Goal: Communication & Community: Share content

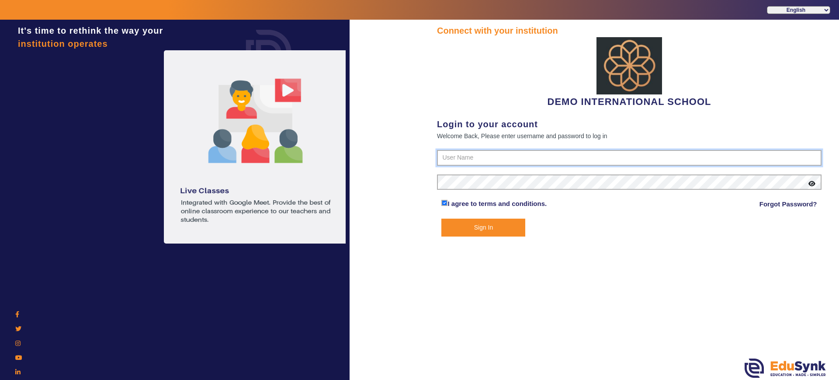
type input "2143224344"
click at [488, 223] on button "Sign In" at bounding box center [483, 227] width 84 height 18
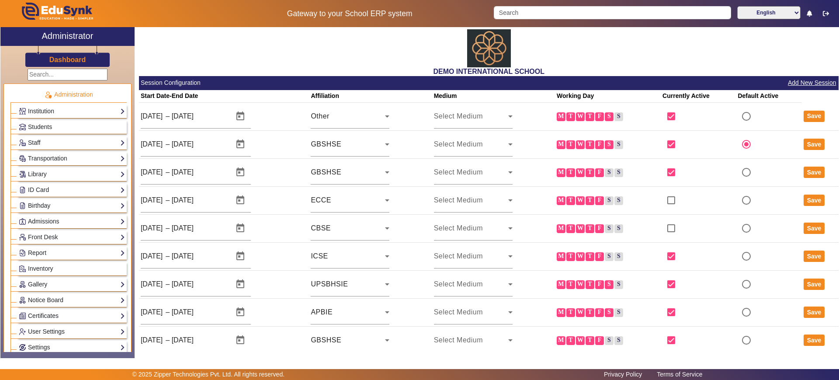
click at [304, 51] on div "DEMO INTERNATIONAL SCHOOL" at bounding box center [488, 51] width 699 height 49
click at [55, 64] on div "Dashboard" at bounding box center [67, 56] width 134 height 21
click at [61, 60] on h3 "Dashboard" at bounding box center [67, 59] width 37 height 8
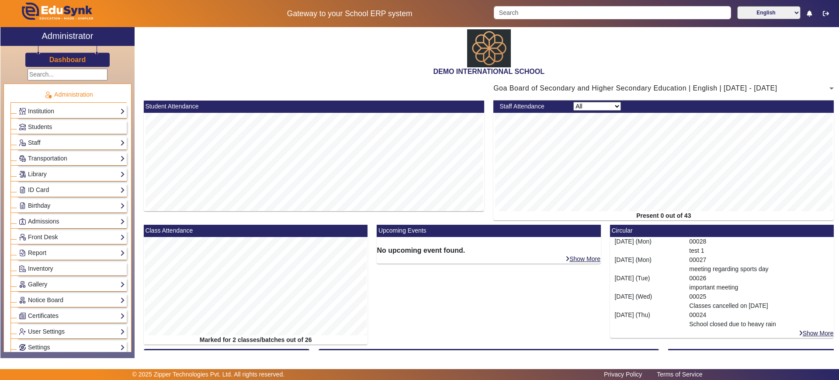
click at [258, 41] on div "DEMO INTERNATIONAL SCHOOL" at bounding box center [488, 51] width 699 height 49
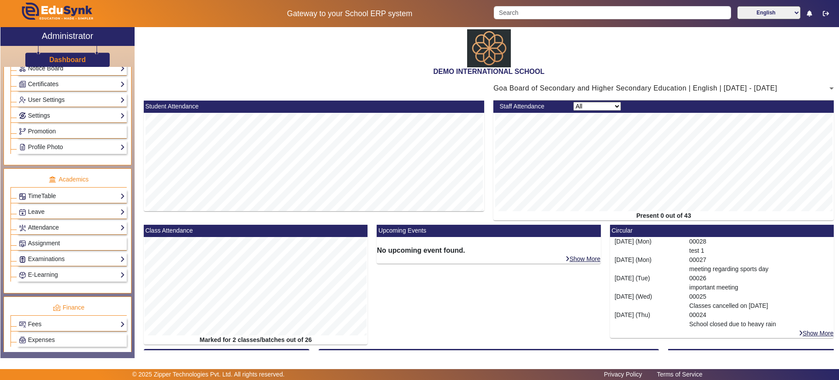
scroll to position [234, 0]
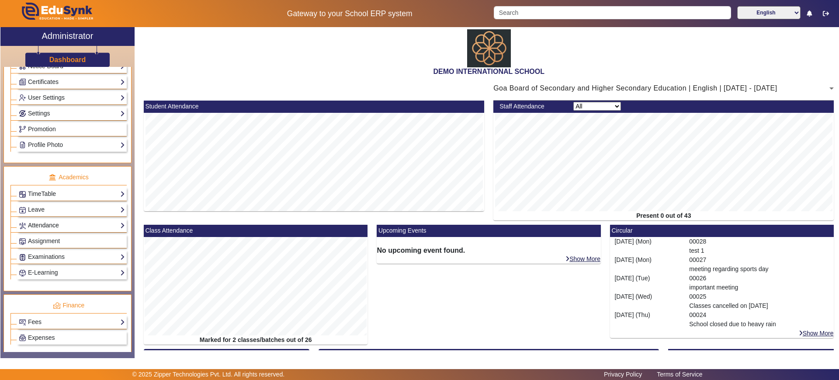
click at [65, 222] on link "Attendance" at bounding box center [72, 225] width 106 height 10
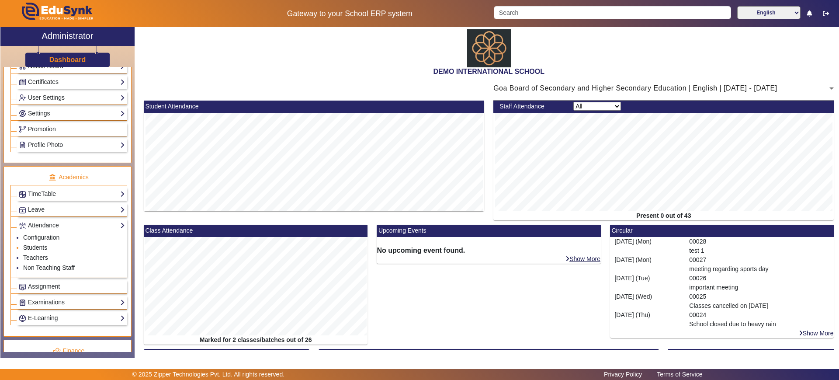
click at [45, 248] on link "Students" at bounding box center [35, 247] width 24 height 7
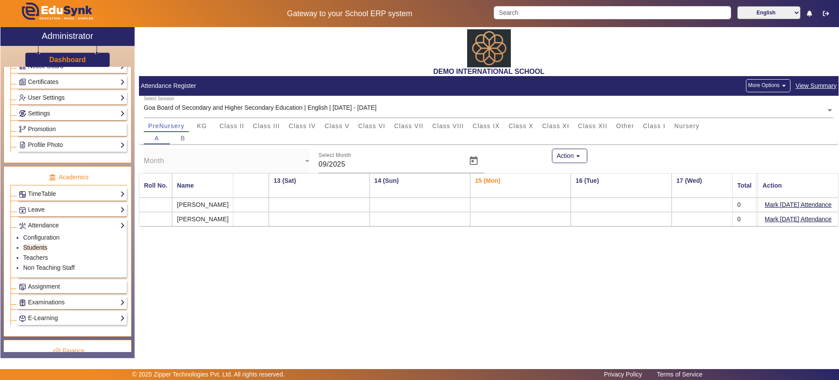
scroll to position [0, 1173]
click at [806, 201] on button "Mark Today's Attendance" at bounding box center [798, 204] width 69 height 11
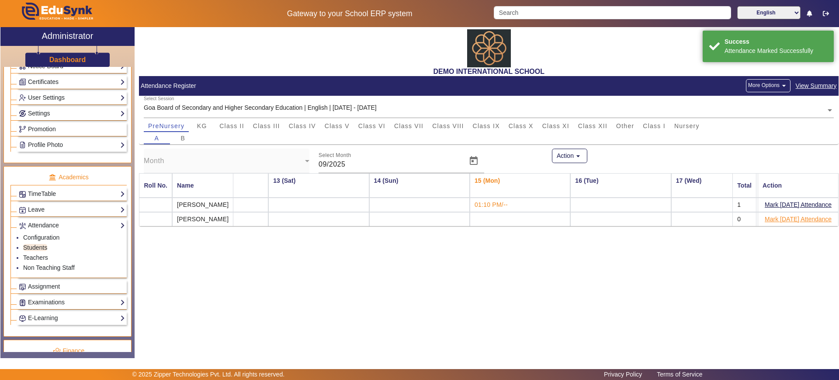
click at [797, 221] on button "Mark Today's Attendance" at bounding box center [798, 219] width 69 height 11
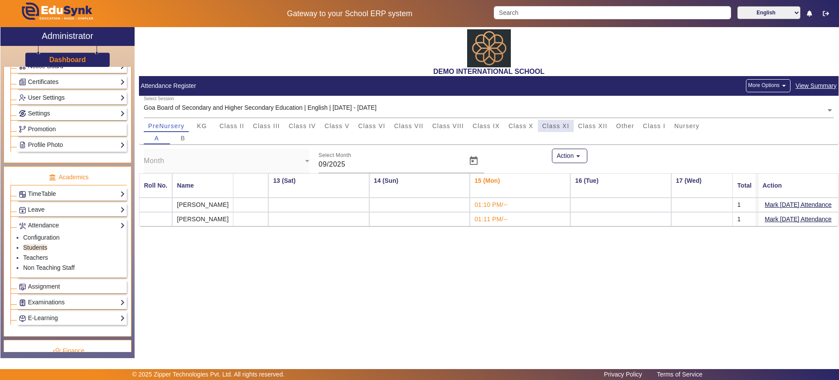
click at [567, 128] on span "Class XI" at bounding box center [555, 126] width 27 height 6
click at [776, 207] on button "Mark Today's Attendance" at bounding box center [798, 204] width 69 height 11
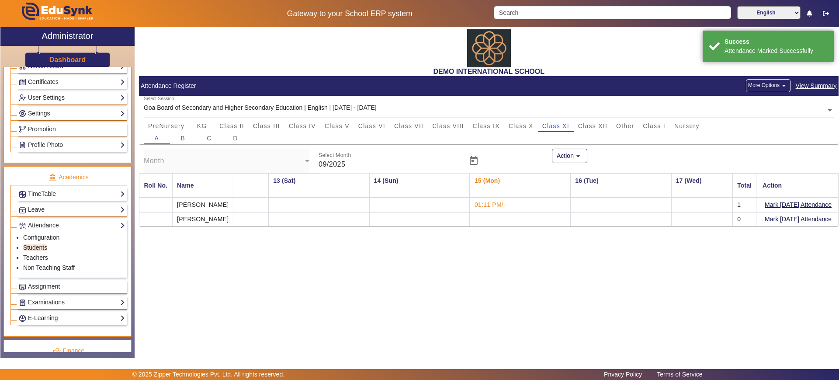
click at [780, 222] on button "Mark Today's Attendance" at bounding box center [798, 219] width 69 height 11
click at [596, 127] on span "Class XII" at bounding box center [592, 126] width 29 height 6
click at [784, 204] on button "Mark Today's Attendance" at bounding box center [798, 204] width 69 height 11
click at [783, 219] on button "Mark Today's Attendance" at bounding box center [798, 219] width 69 height 11
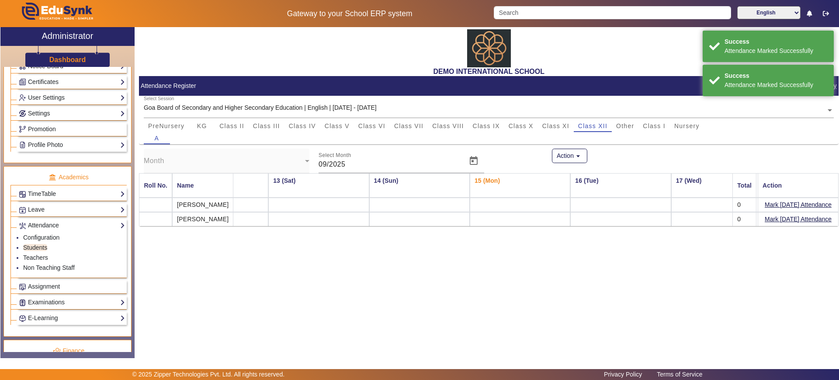
click at [533, 284] on div "DEMO INTERNATIONAL SCHOOL Attendance Register More Options arrow_drop_down View…" at bounding box center [487, 188] width 704 height 322
click at [81, 55] on link "Dashboard" at bounding box center [68, 59] width 38 height 9
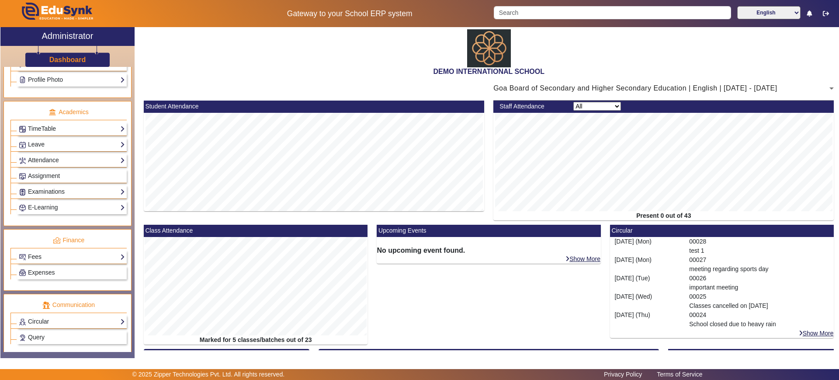
scroll to position [352, 0]
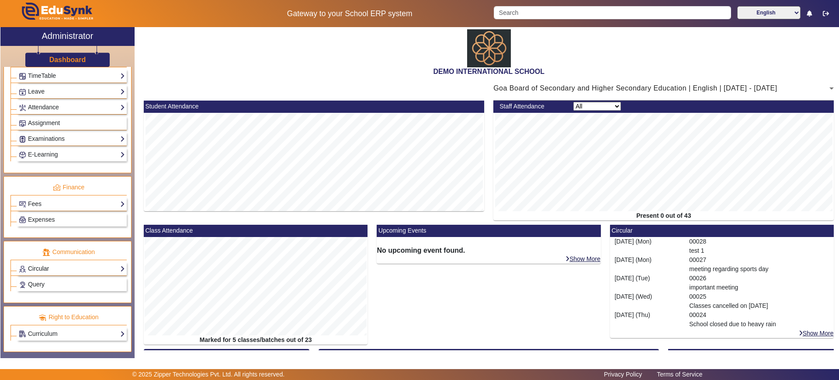
click at [62, 266] on link "Circular" at bounding box center [72, 268] width 106 height 10
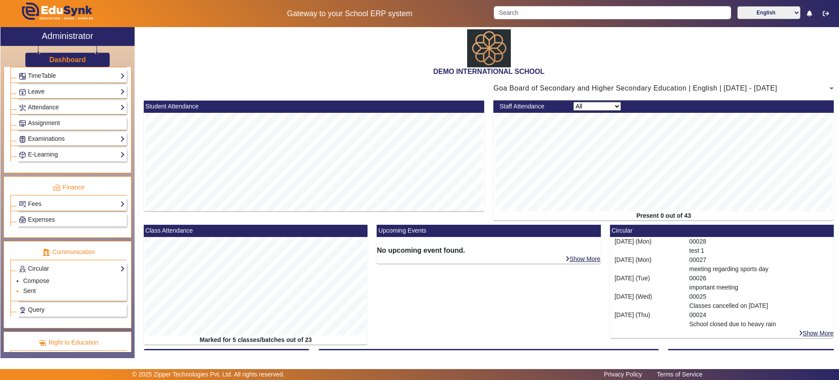
click at [42, 291] on li "Sent" at bounding box center [74, 291] width 102 height 10
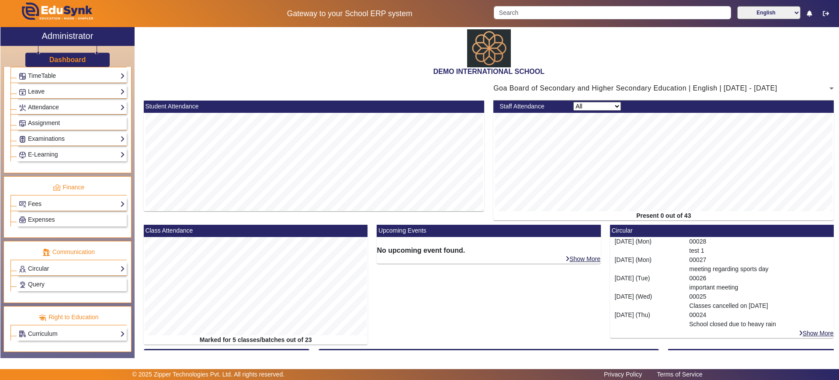
click at [42, 291] on ul "Communication Circular Compose Sent Query" at bounding box center [67, 272] width 128 height 62
click at [55, 272] on link "Circular" at bounding box center [72, 268] width 106 height 10
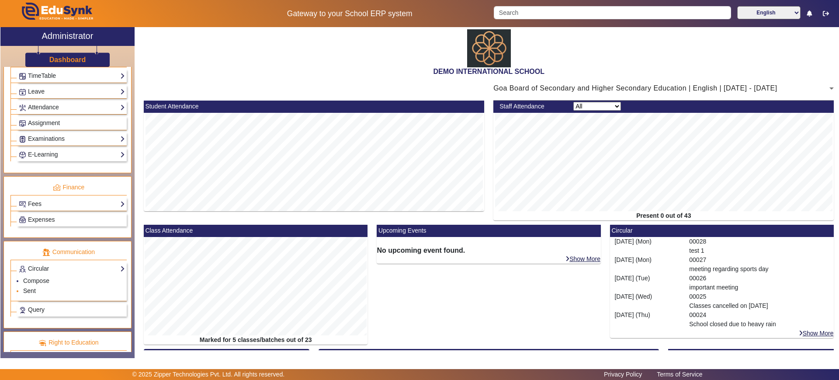
click at [29, 289] on link "Sent" at bounding box center [29, 290] width 13 height 7
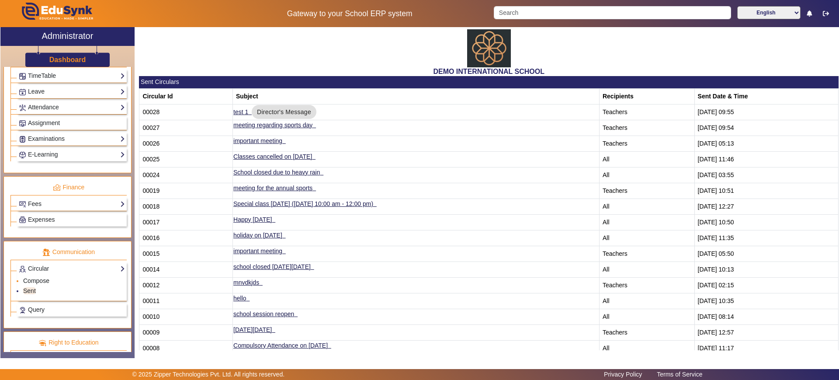
click at [30, 278] on link "Compose" at bounding box center [36, 280] width 26 height 7
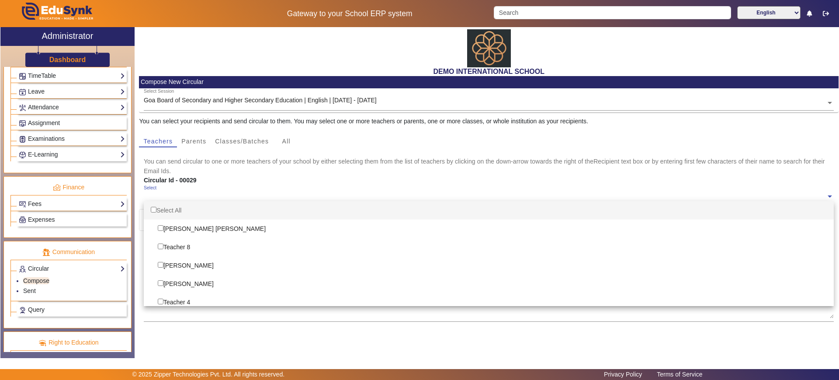
click at [180, 202] on ng-select "Select Select All Sam Sam Teacher 8 Devdutt Sharma Paresh Singh Teacher 4 Shazi…" at bounding box center [489, 197] width 690 height 24
click at [153, 210] on input "Options List" at bounding box center [154, 210] width 6 height 6
checkbox input "true"
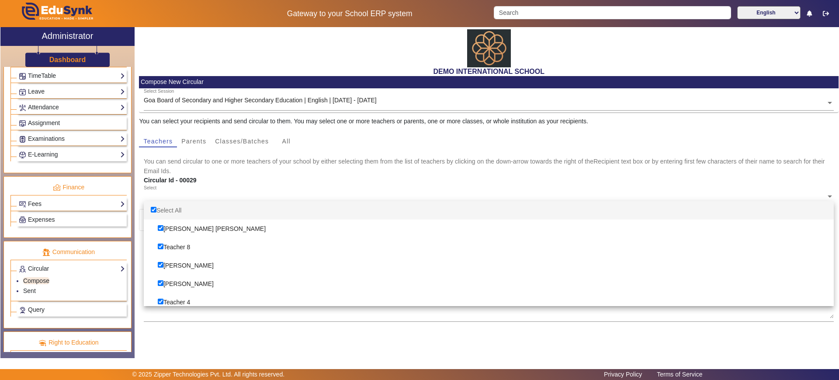
checkbox input "true"
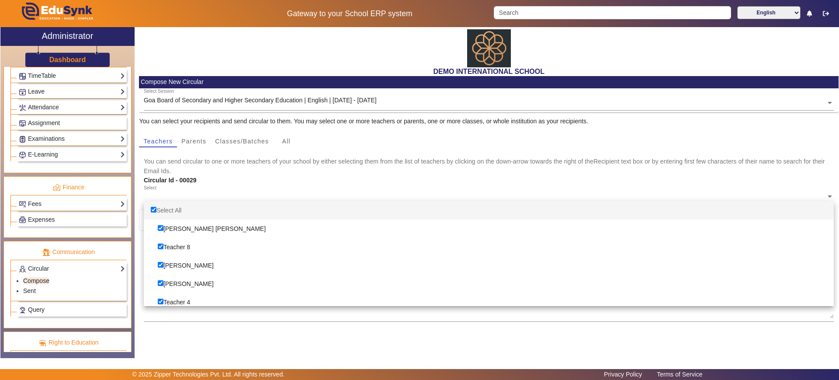
checkbox input "true"
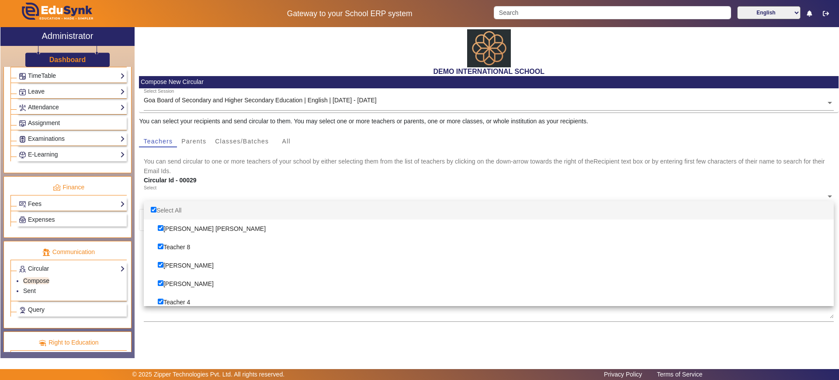
checkbox input "true"
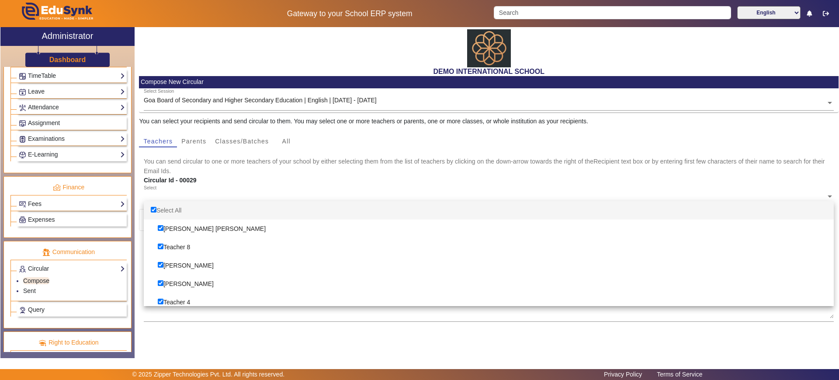
checkbox input "true"
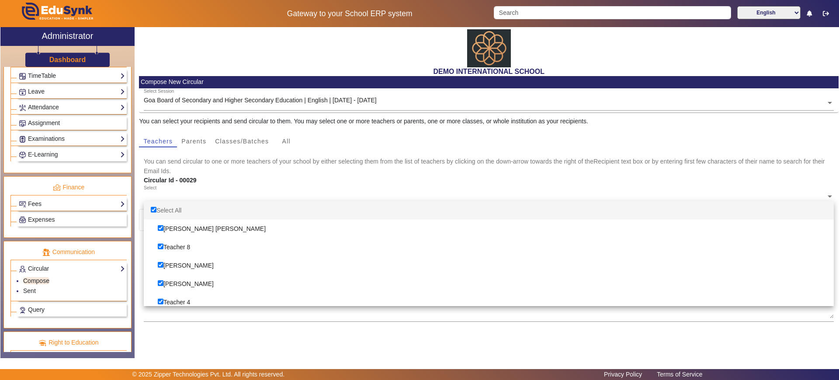
checkbox input "true"
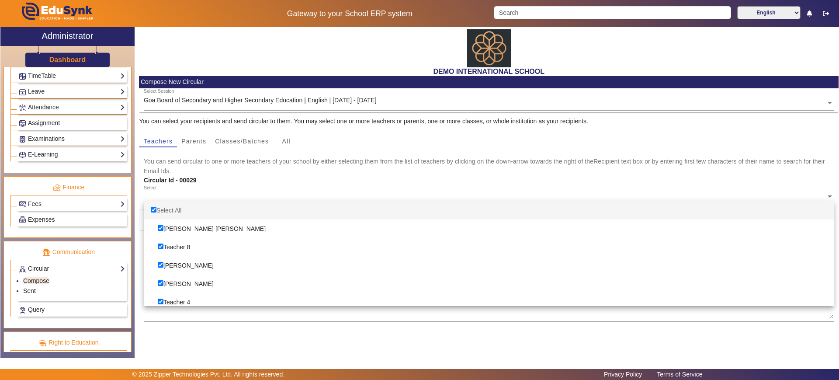
checkbox input "true"
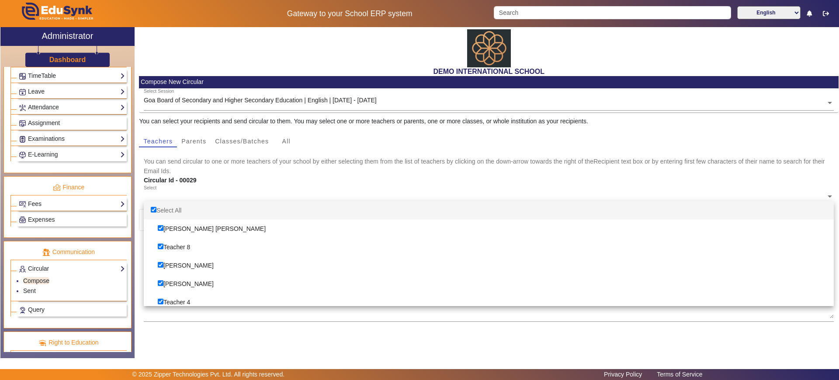
checkbox input "true"
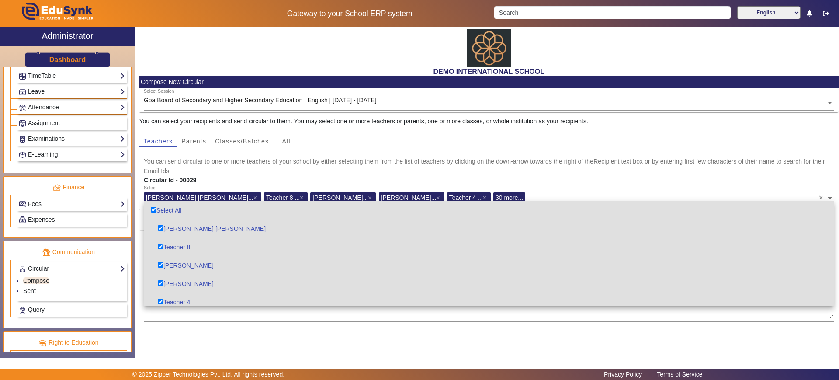
click at [222, 332] on div "file_upload Upload File" at bounding box center [489, 355] width 690 height 48
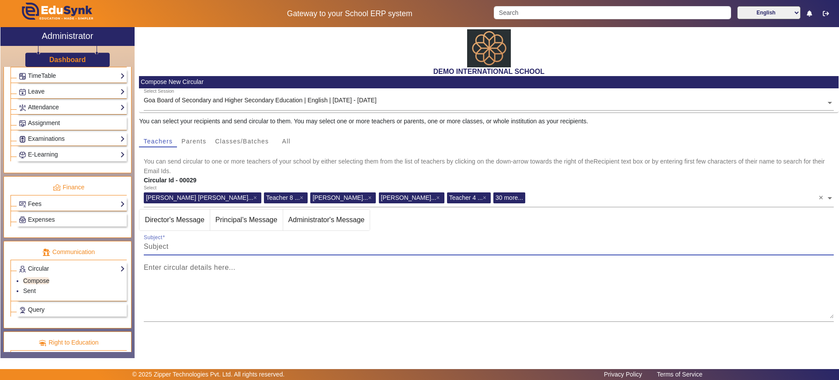
click at [189, 248] on input "Subject" at bounding box center [489, 246] width 690 height 10
click at [178, 242] on input "Subject" at bounding box center [489, 246] width 690 height 10
type input "test message"
click at [170, 291] on textarea "Enter circular details here..." at bounding box center [489, 292] width 690 height 52
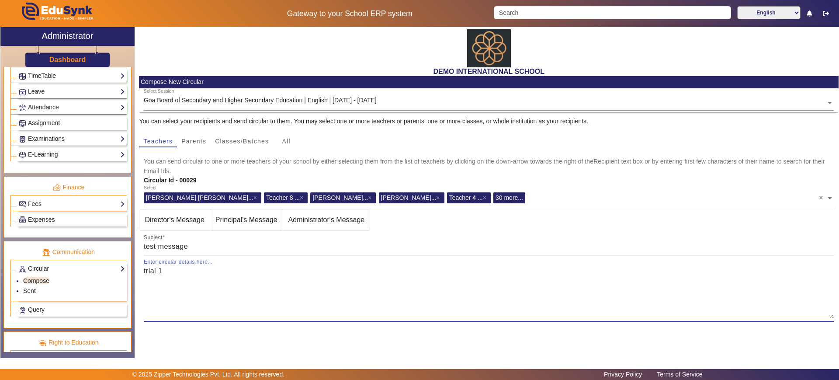
scroll to position [65, 0]
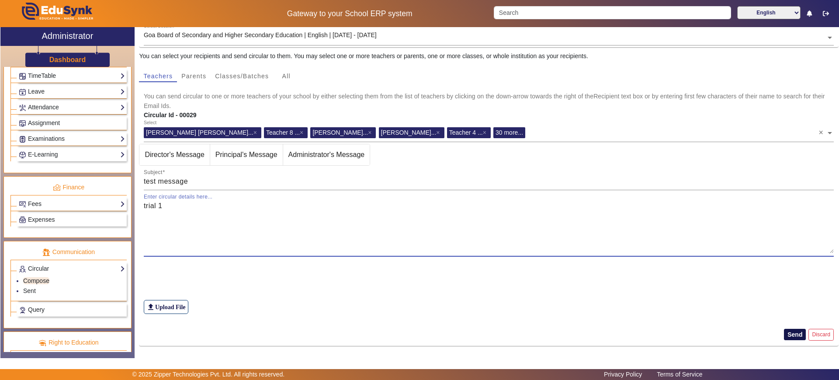
type textarea "trial 1"
click at [784, 331] on button "Send" at bounding box center [795, 334] width 22 height 11
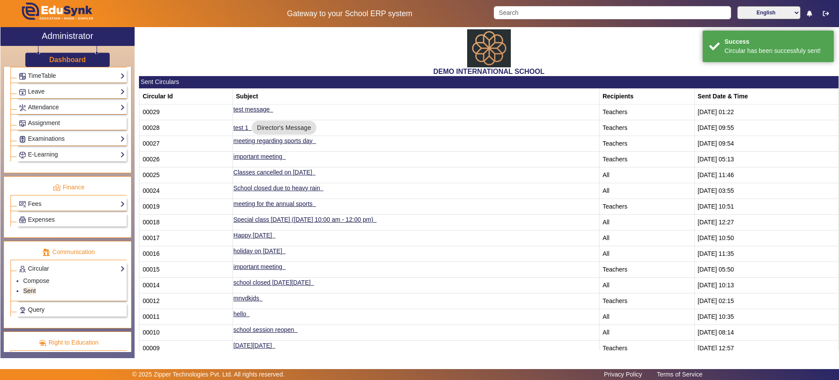
click at [78, 54] on div "Dashboard" at bounding box center [67, 56] width 134 height 21
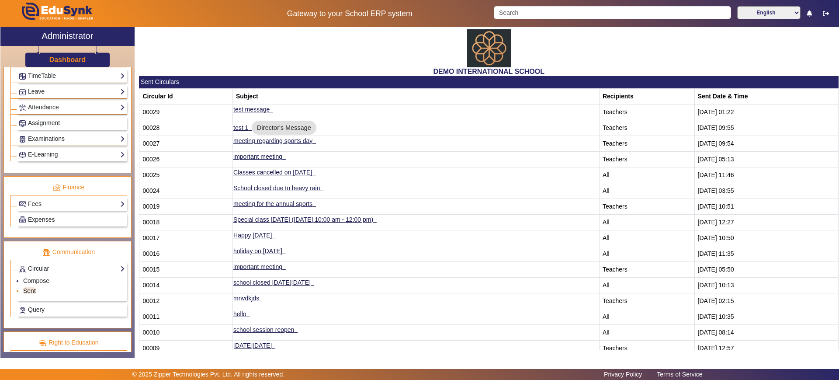
scroll to position [377, 0]
